Goal: Communication & Community: Answer question/provide support

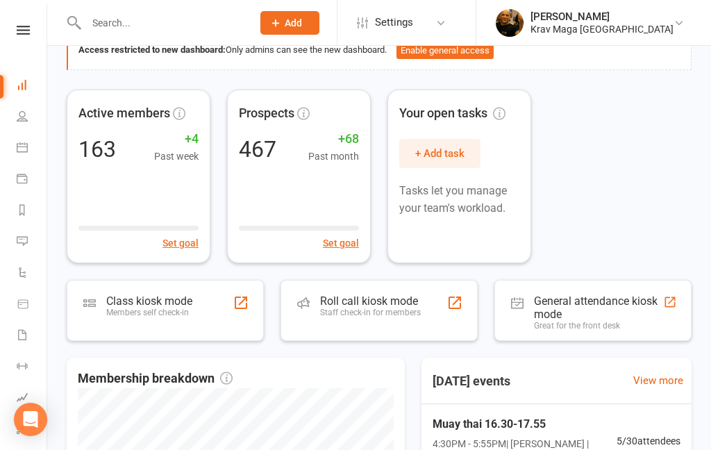
click at [167, 29] on input "text" at bounding box center [162, 22] width 160 height 19
paste input "[PERSON_NAME]"
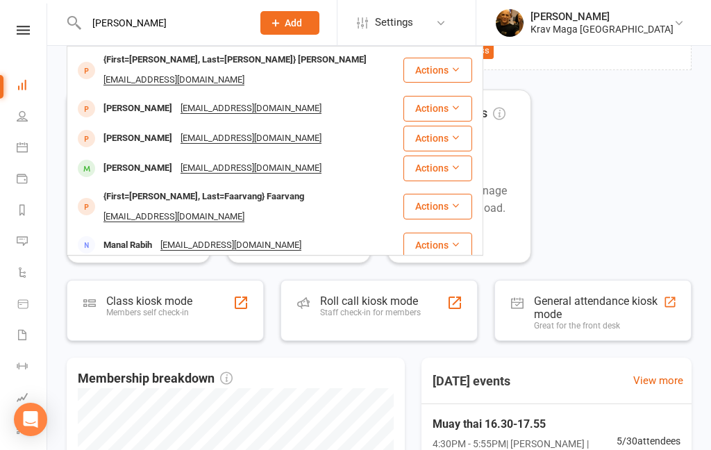
type input "[PERSON_NAME]"
click at [190, 62] on div "{First=[PERSON_NAME], Last=[PERSON_NAME]} [PERSON_NAME]" at bounding box center [234, 60] width 271 height 20
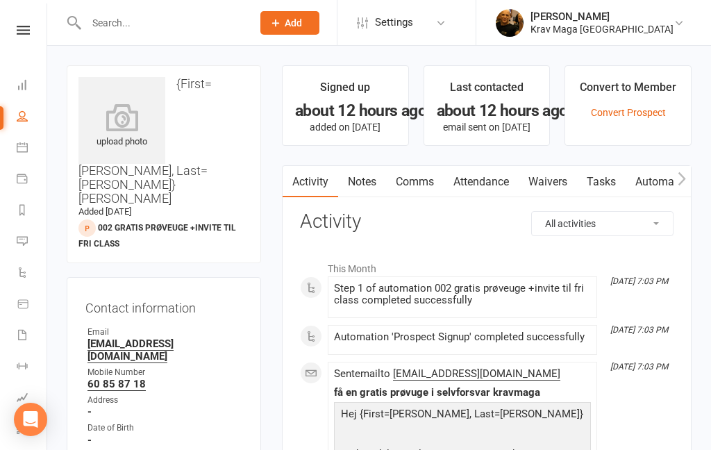
click at [427, 180] on link "Comms" at bounding box center [415, 182] width 58 height 32
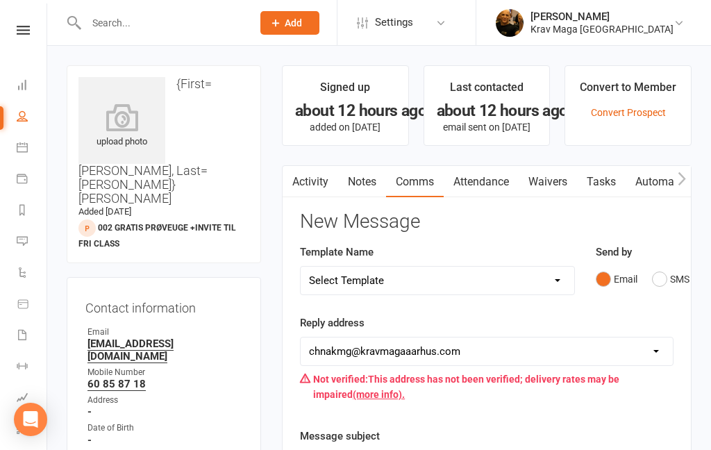
click at [560, 276] on select "Select Template [SMS] aflysning træning [Email] hvordan booke jeg på holdet [Em…" at bounding box center [436, 280] width 273 height 28
select select "7"
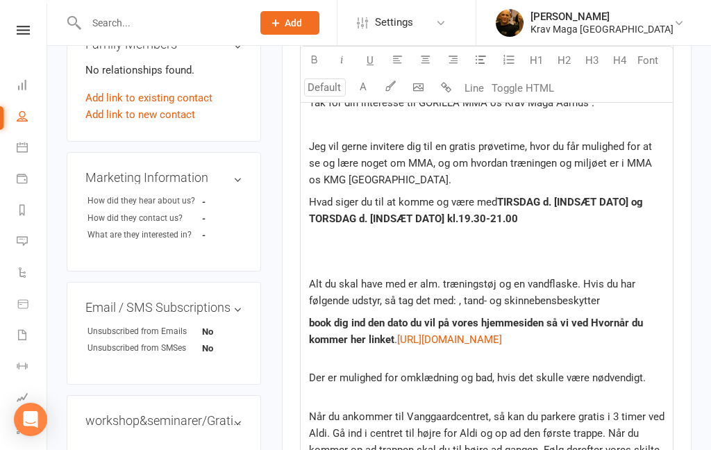
scroll to position [531, 0]
click at [532, 197] on span "TIRSDAG" at bounding box center [518, 203] width 43 height 12
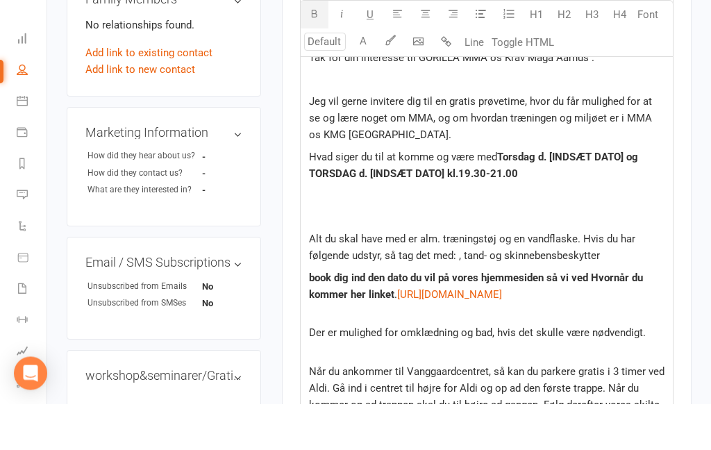
click at [627, 197] on span "d. [INDSÆT DATO] og TORSDAG d. [INDSÆT DATO] kl.19.30-21.00" at bounding box center [475, 211] width 332 height 29
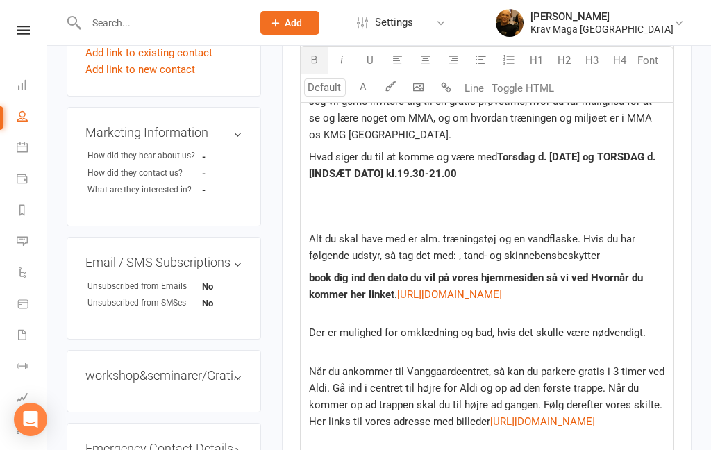
click at [441, 171] on span "d. [DATE] og TORSDAG d. [INDSÆT DATO] kl.19.30-21.00" at bounding box center [483, 165] width 349 height 29
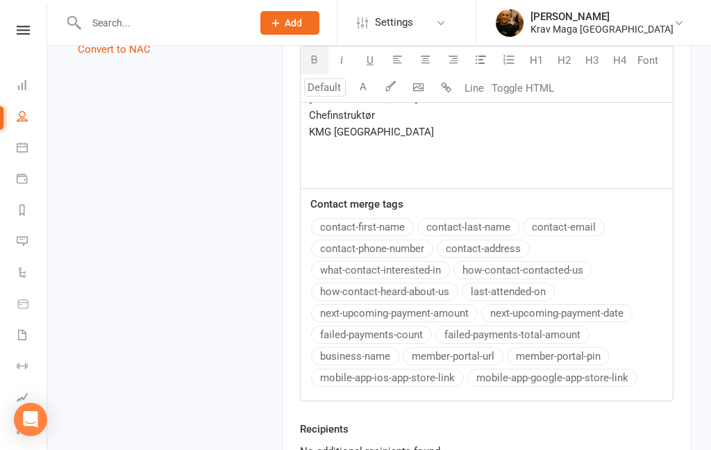
scroll to position [1165, 0]
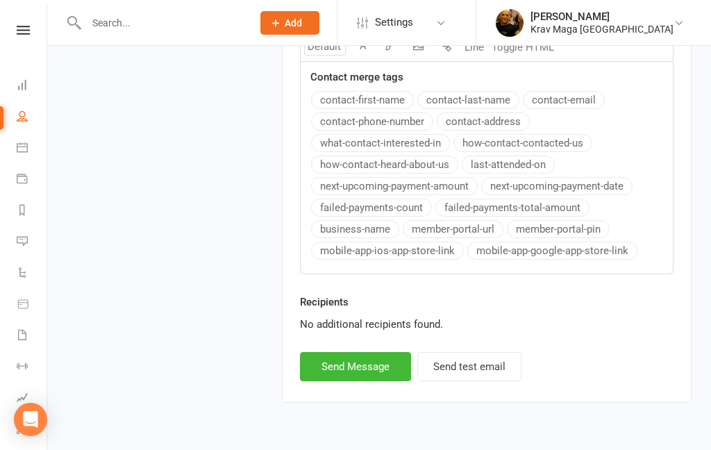
click at [352, 381] on button "Send Message" at bounding box center [355, 366] width 111 height 29
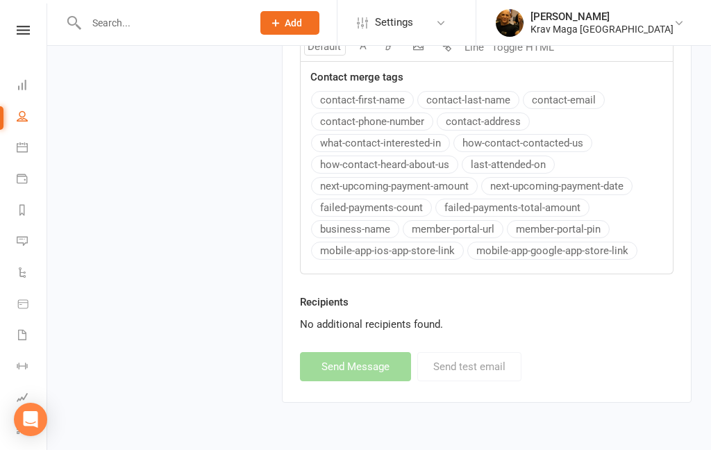
select select
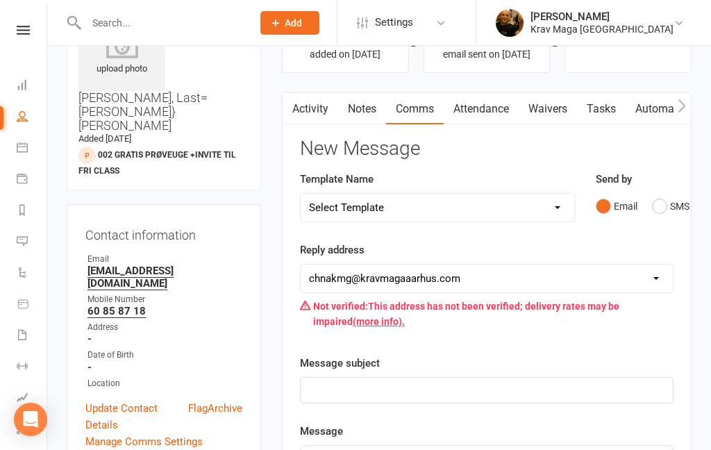
scroll to position [0, 0]
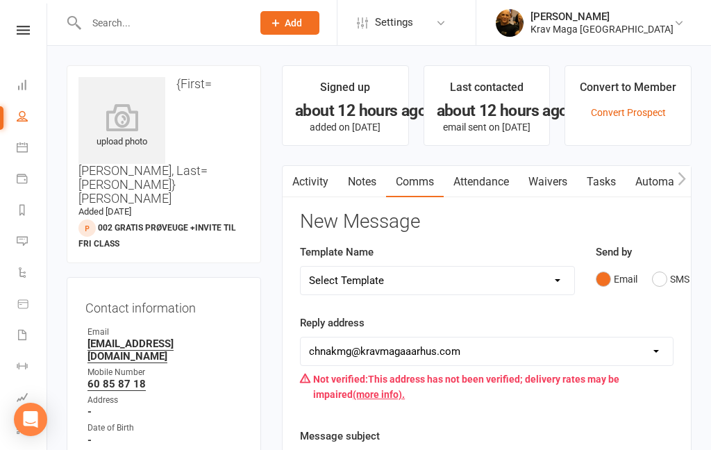
click at [108, 16] on input "text" at bounding box center [162, 22] width 160 height 19
paste input "[PERSON_NAME]"
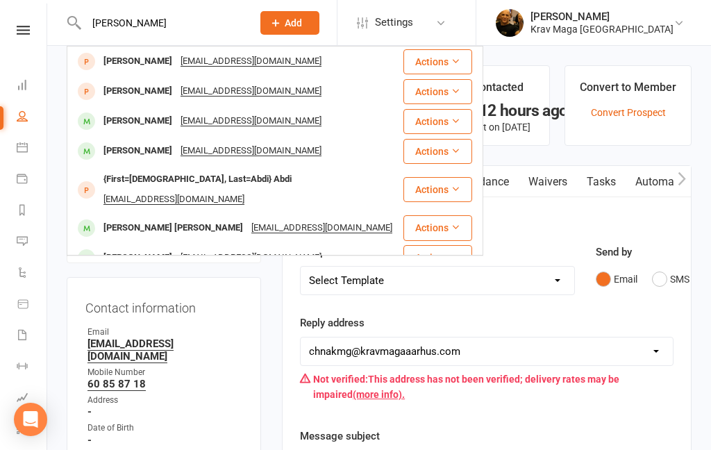
type input "[PERSON_NAME]"
click at [176, 62] on div "[PERSON_NAME]" at bounding box center [137, 61] width 77 height 20
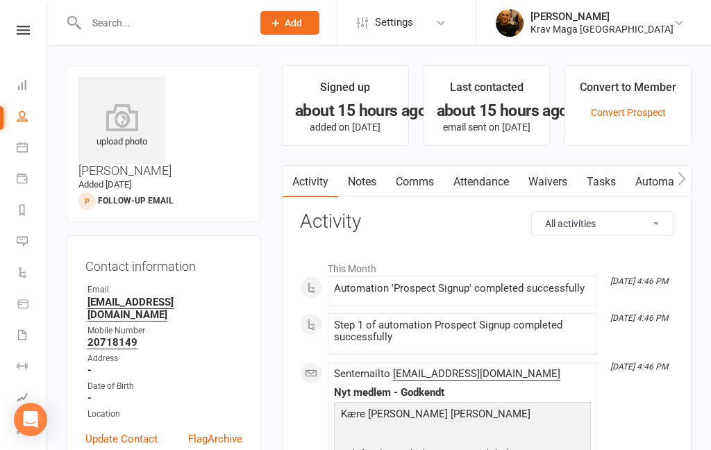
click at [416, 180] on link "Comms" at bounding box center [415, 182] width 58 height 32
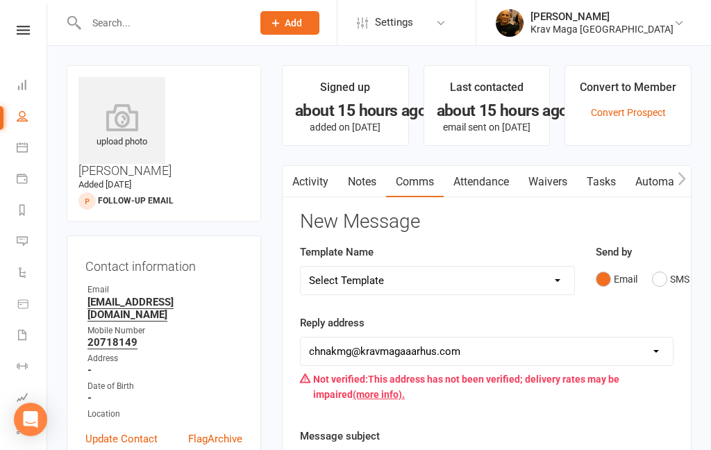
click at [556, 280] on select "Select Template [SMS] aflysning træning [Email] hvordan booke jeg på holdet [Em…" at bounding box center [436, 280] width 273 height 28
select select "12"
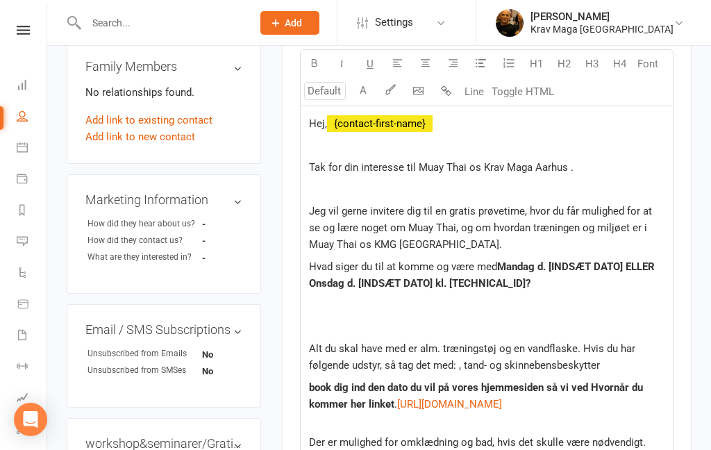
scroll to position [521, 0]
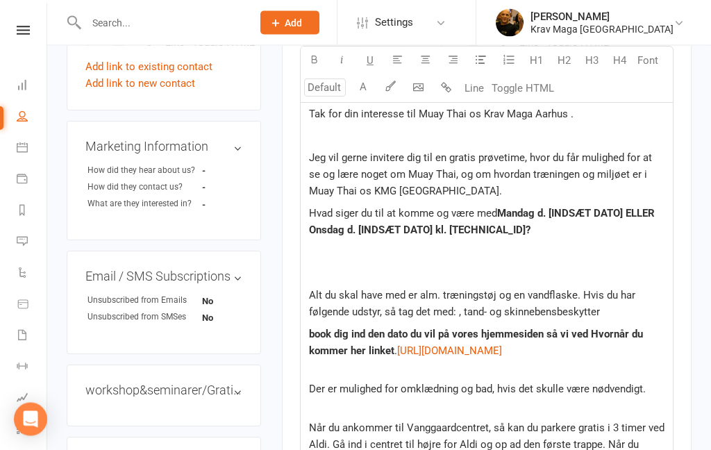
click at [657, 212] on span "Mandag d. [INDSÆT DATO] ELLER Onsdag d. [INDSÆT DATO] kl. [TECHNICAL_ID]?" at bounding box center [483, 221] width 348 height 29
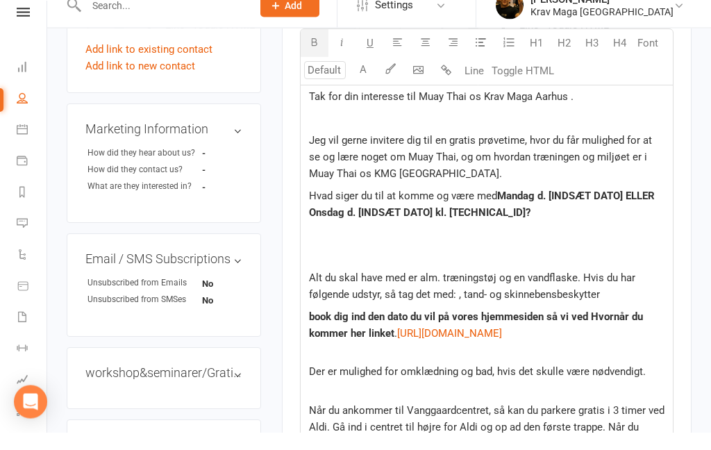
click at [656, 207] on span "Mandag d. [INDSÆT DATO] ELLER Onsdag d. [INDSÆT DATO] kl. [TECHNICAL_ID]?" at bounding box center [483, 221] width 348 height 29
click at [654, 205] on p "Hvad siger du til at komme og være med Mandag d. [INDSÆT DATO] ELLER Onsdag d. …" at bounding box center [486, 221] width 355 height 33
click at [636, 207] on span "Onsdag d. [INDSÆT DATO] kl. [TECHNICAL_ID]?" at bounding box center [480, 221] width 343 height 29
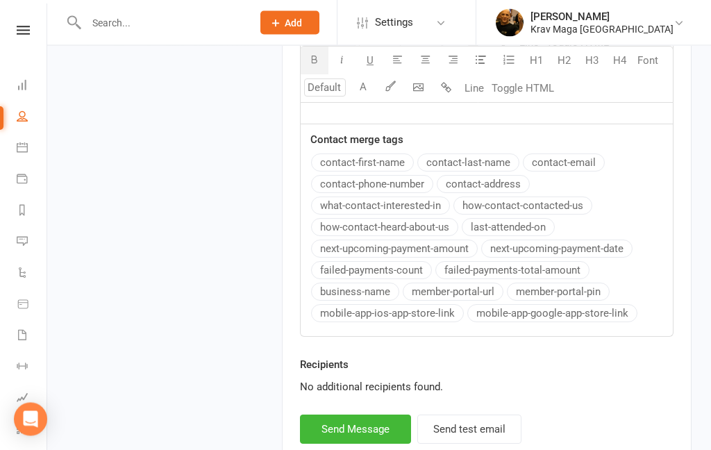
scroll to position [1165, 0]
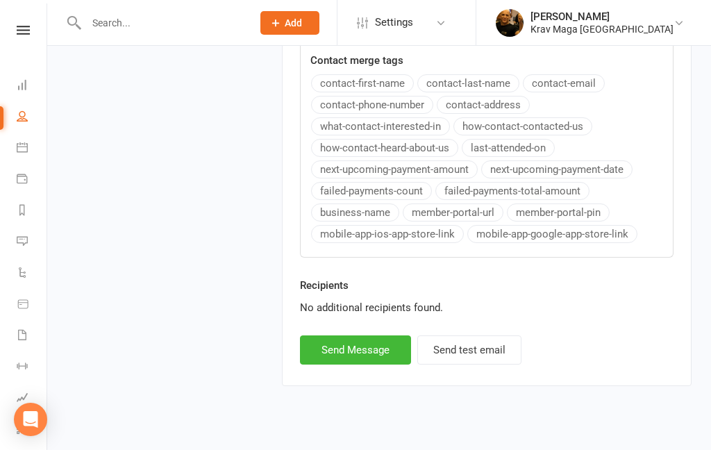
click at [350, 364] on button "Send Message" at bounding box center [355, 349] width 111 height 29
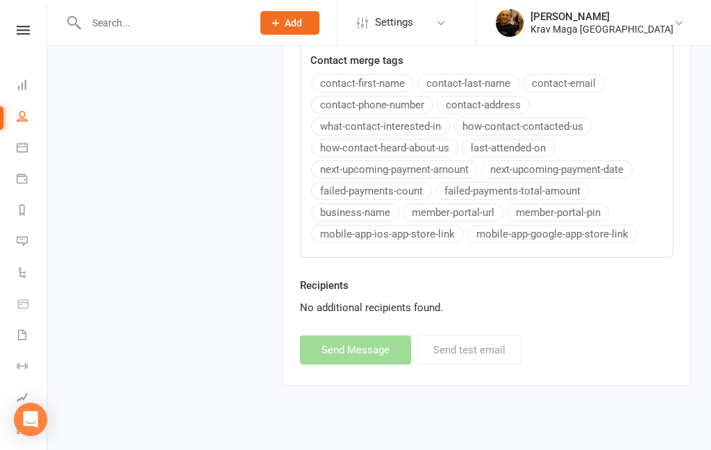
select select
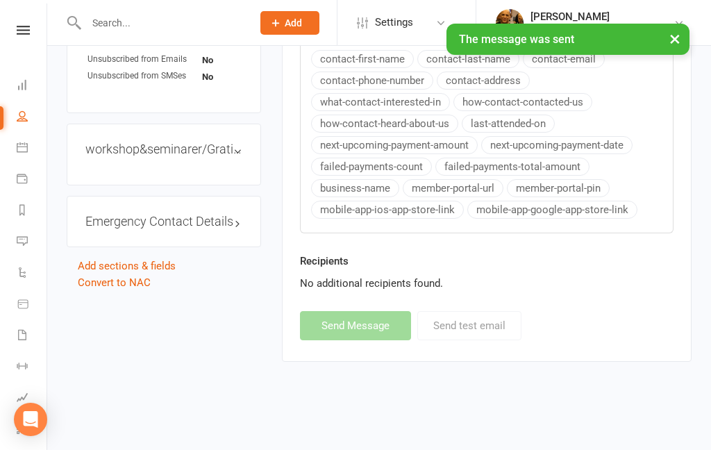
scroll to position [705, 0]
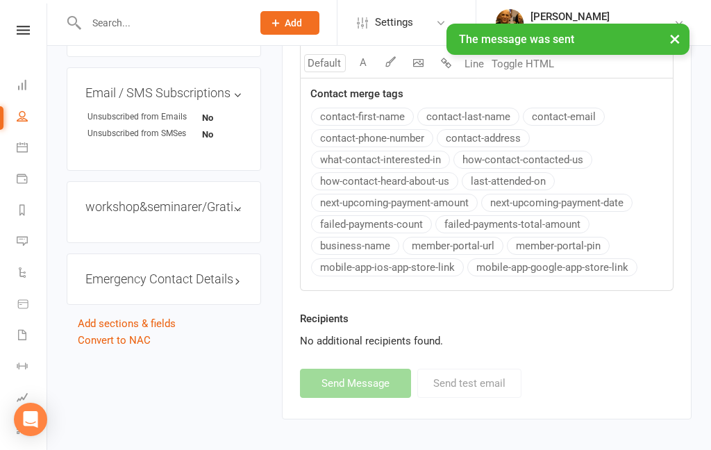
click at [19, 24] on div "× The message was sent" at bounding box center [346, 24] width 692 height 0
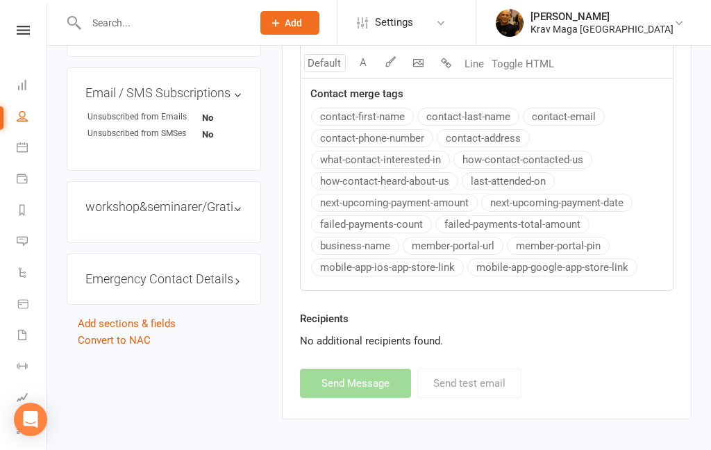
click at [19, 31] on icon at bounding box center [23, 30] width 13 height 9
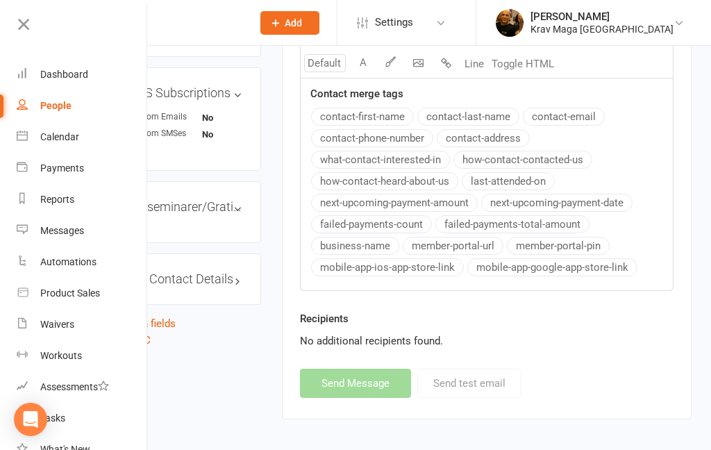
click at [62, 78] on div "Dashboard" at bounding box center [64, 74] width 48 height 11
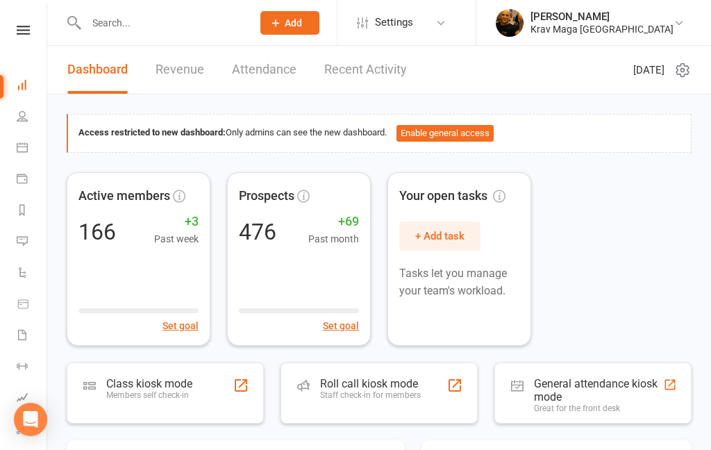
click at [144, 15] on input "text" at bounding box center [162, 22] width 160 height 19
paste input "[PERSON_NAME]"
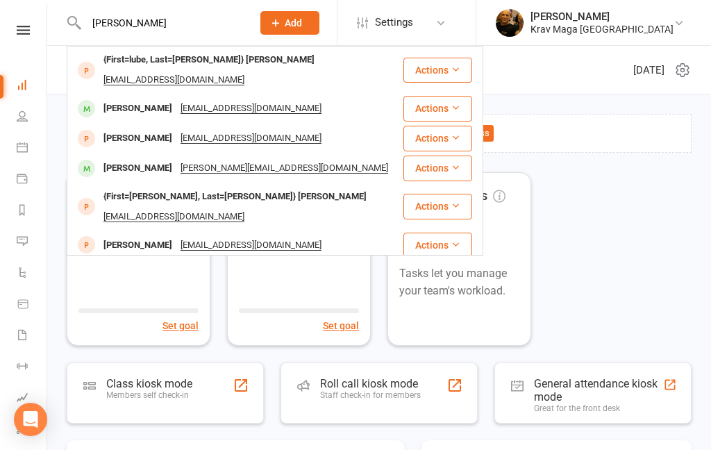
type input "[PERSON_NAME]"
click at [182, 65] on div "{First=lube, Last=[PERSON_NAME]} [PERSON_NAME]" at bounding box center [208, 60] width 219 height 20
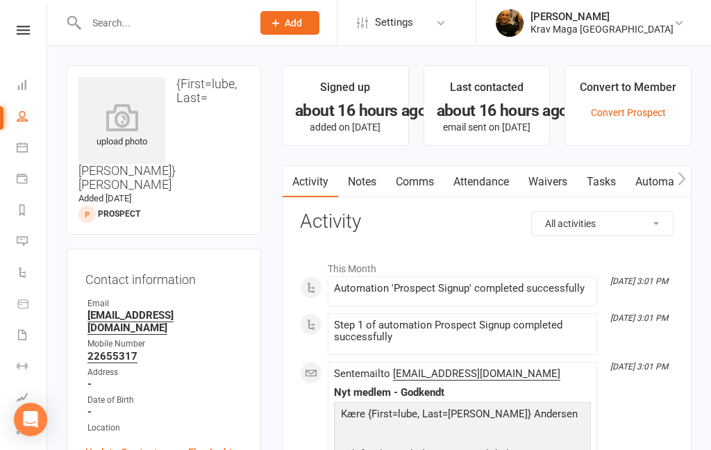
click at [413, 171] on link "Comms" at bounding box center [415, 182] width 58 height 32
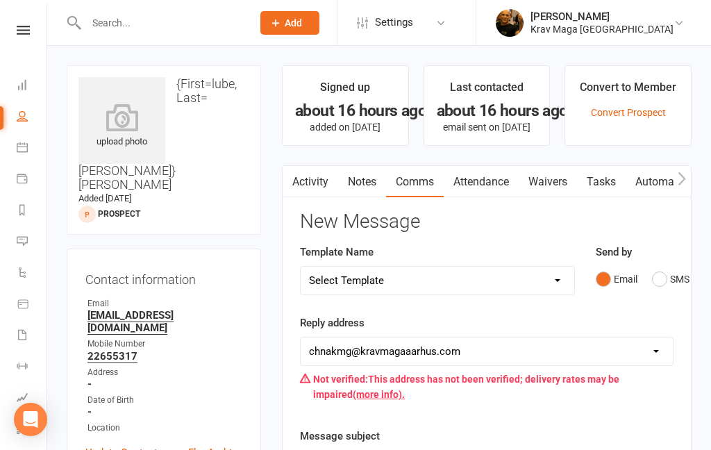
click at [559, 280] on select "Select Template [SMS] aflysning træning [Email] hvordan booke jeg på holdet [Em…" at bounding box center [436, 280] width 273 height 28
select select "4"
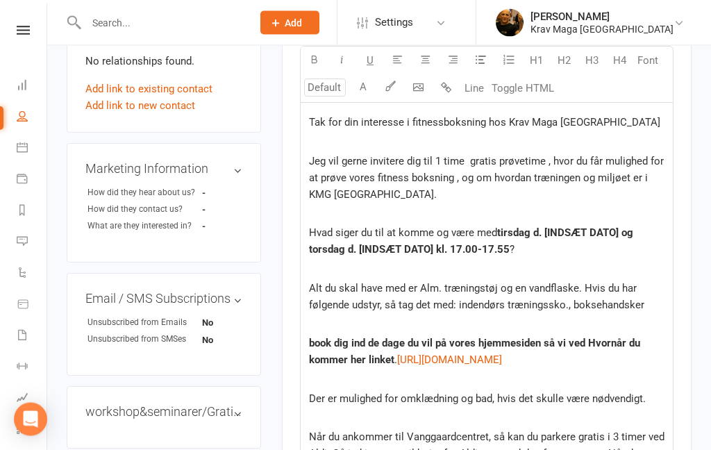
scroll to position [513, 0]
click at [632, 232] on span "tirsdag d. [INDSÆT DATO] og torsdag d. [INDSÆT DATO] kl. 17.00-17.55" at bounding box center [472, 240] width 327 height 29
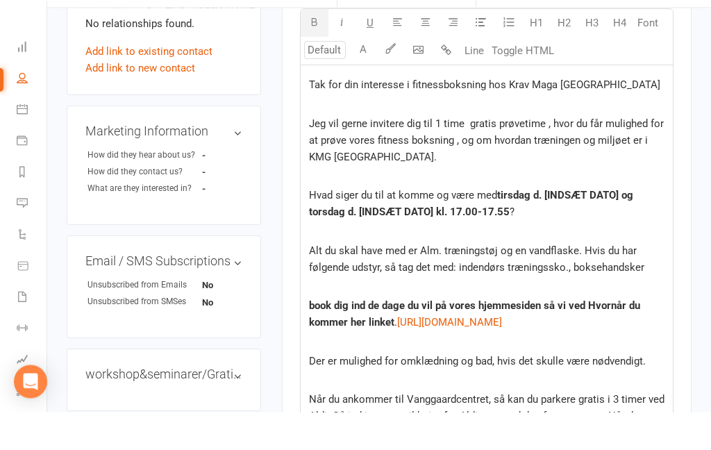
click at [639, 225] on p "Hvad siger du til at komme og være med tirsdag d. [INDSÆT DATO] og torsdag d. […" at bounding box center [486, 241] width 355 height 33
click at [626, 227] on span "torsdag d. [INDSÆT DATO] kl. 17.00-17.55" at bounding box center [473, 241] width 329 height 29
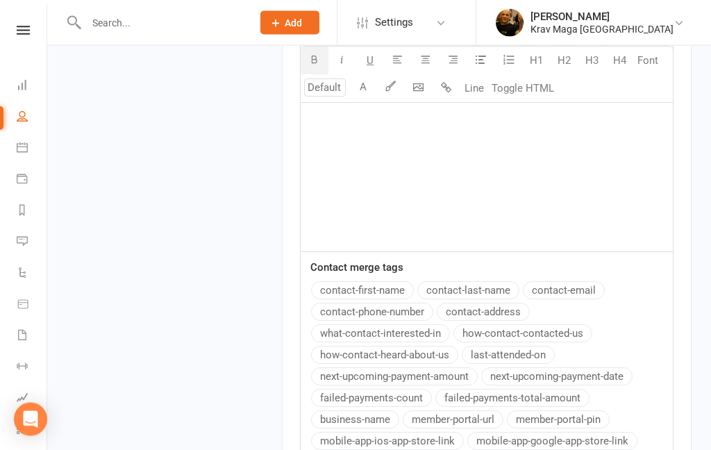
scroll to position [1390, 0]
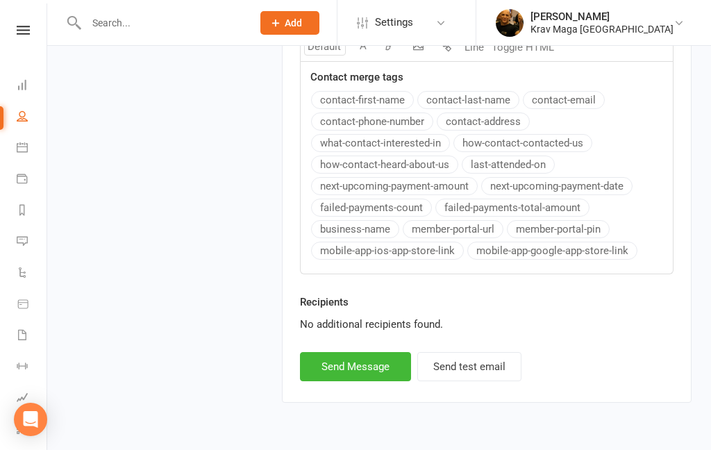
click at [372, 378] on button "Send Message" at bounding box center [355, 366] width 111 height 29
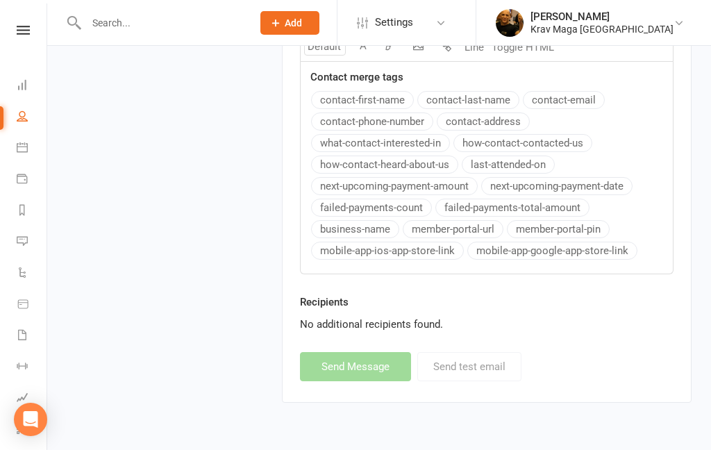
select select
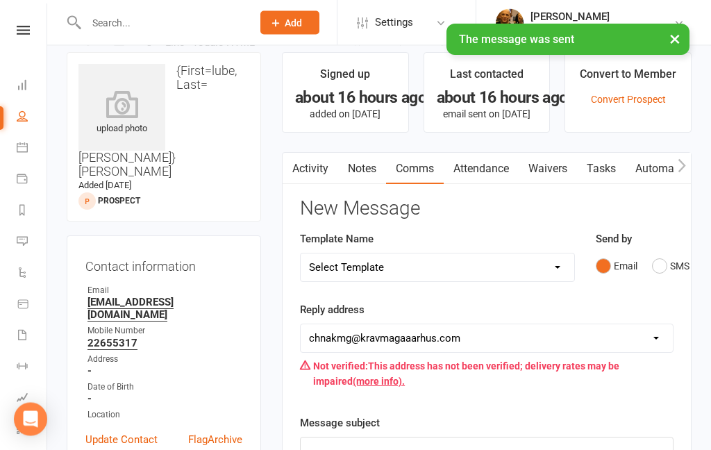
scroll to position [0, 0]
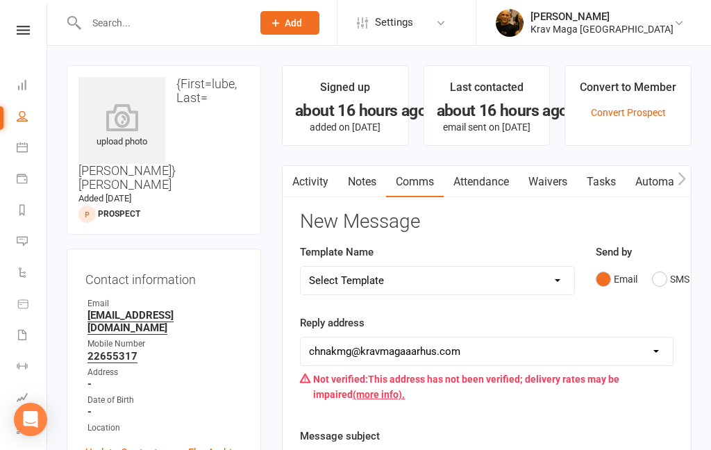
click at [23, 32] on icon at bounding box center [23, 30] width 13 height 9
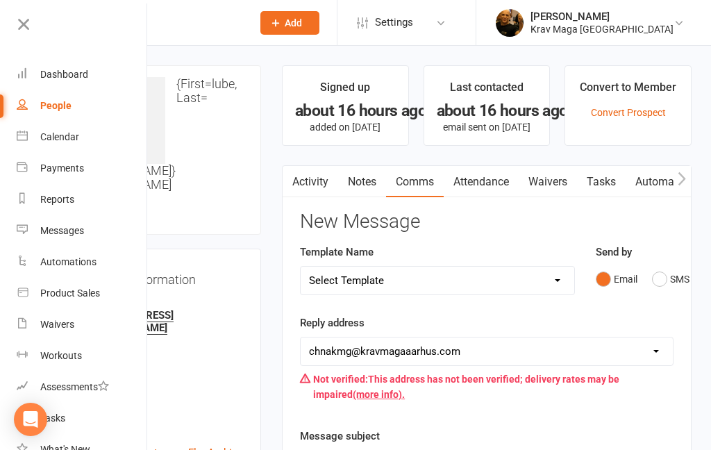
click at [68, 70] on div "Dashboard" at bounding box center [64, 74] width 48 height 11
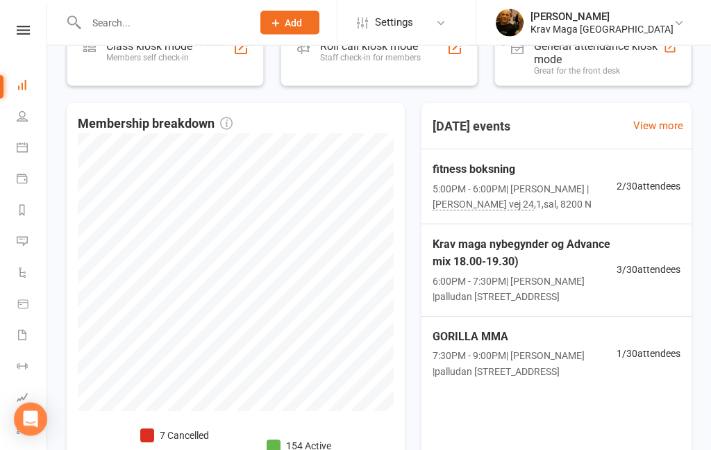
scroll to position [337, 0]
click at [496, 165] on span "fitness boksning" at bounding box center [524, 169] width 184 height 18
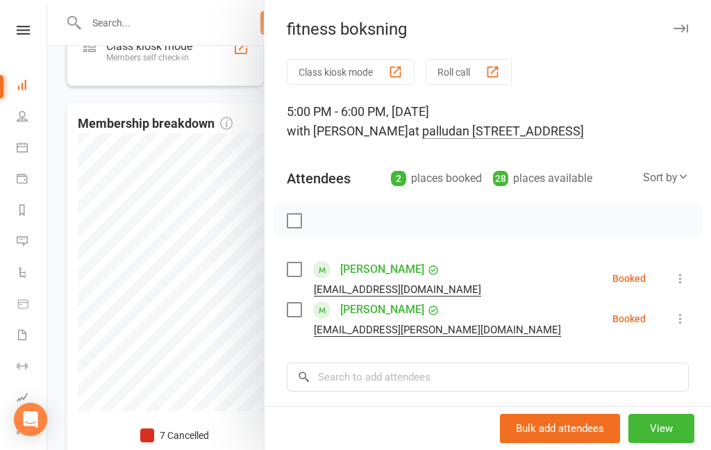
click at [85, 290] on div at bounding box center [378, 225] width 663 height 450
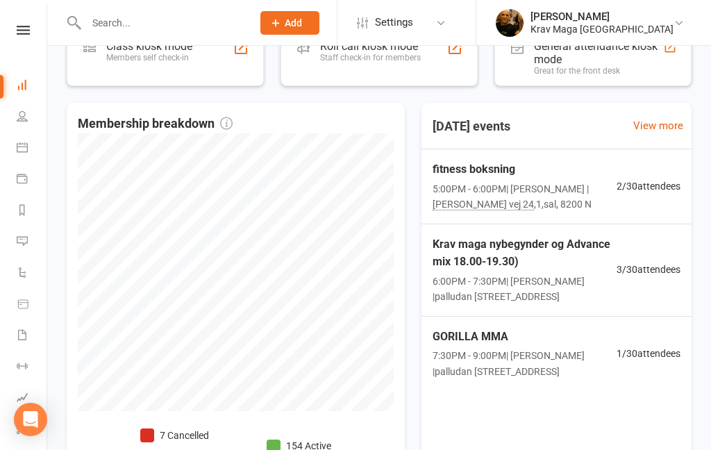
click at [69, 263] on div "Membership breakdown 7 Cancelled 12 Active cancelling 154 Active" at bounding box center [236, 292] width 338 height 379
click at [487, 266] on span "Krav maga nybegynder og Advance mix 18.00-19.30)" at bounding box center [524, 252] width 184 height 35
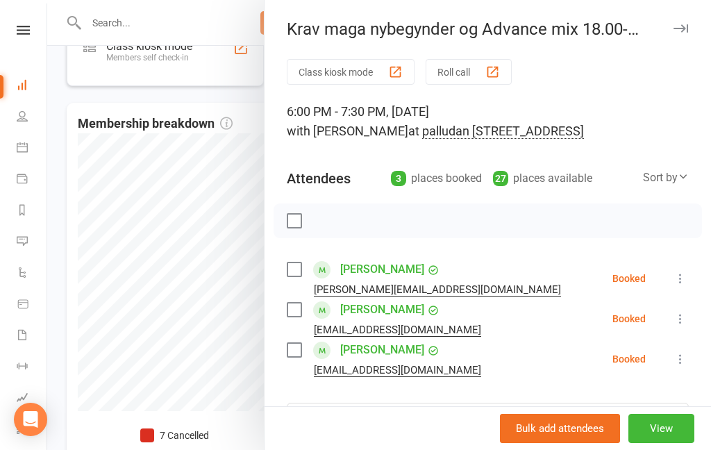
click at [57, 265] on div at bounding box center [378, 225] width 663 height 450
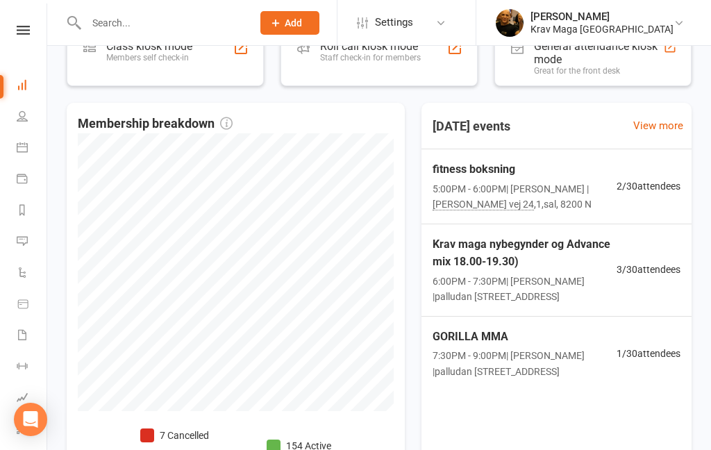
click at [27, 32] on icon at bounding box center [23, 30] width 13 height 9
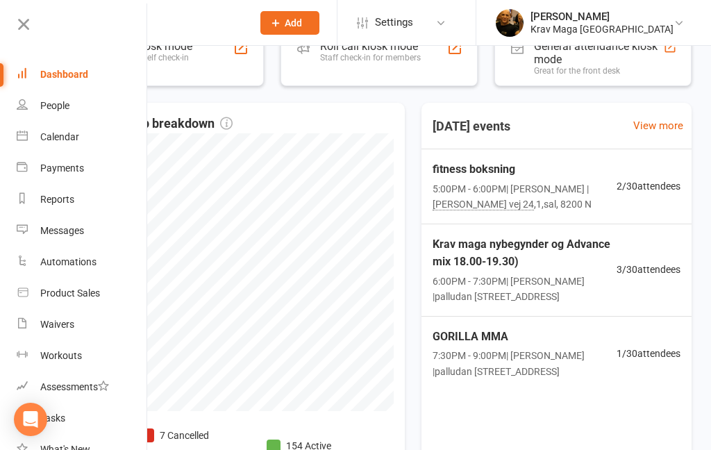
click at [58, 74] on div "Dashboard" at bounding box center [64, 74] width 48 height 11
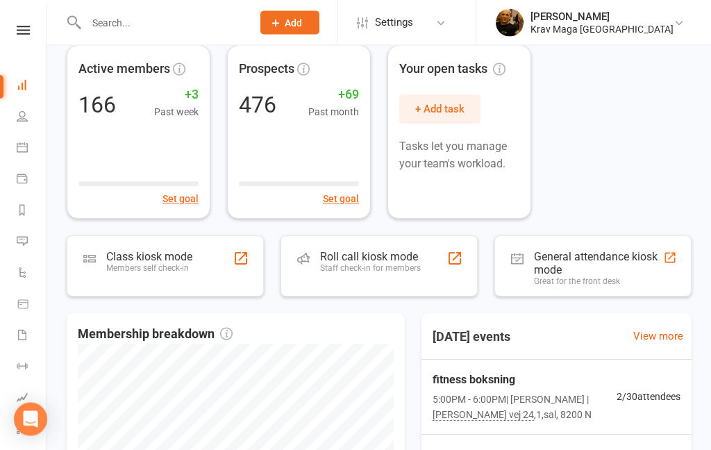
scroll to position [0, 0]
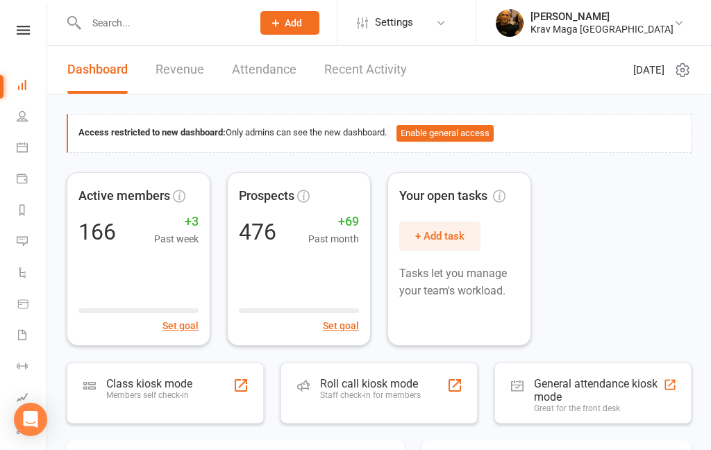
click at [192, 79] on link "Revenue" at bounding box center [179, 70] width 49 height 48
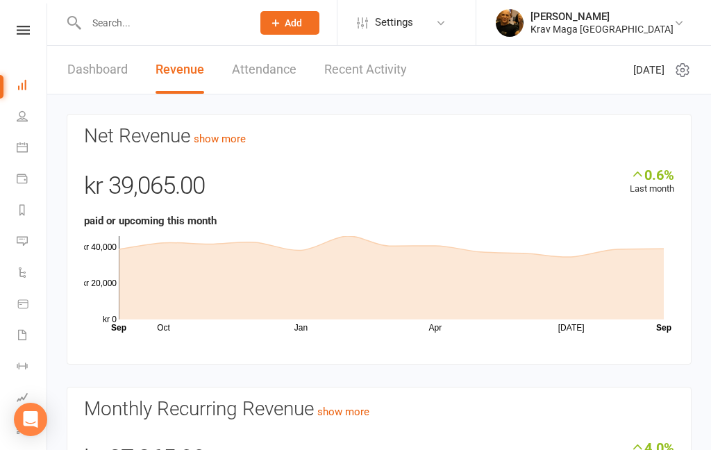
click at [99, 69] on link "Dashboard" at bounding box center [97, 70] width 60 height 48
